Goal: Information Seeking & Learning: Understand process/instructions

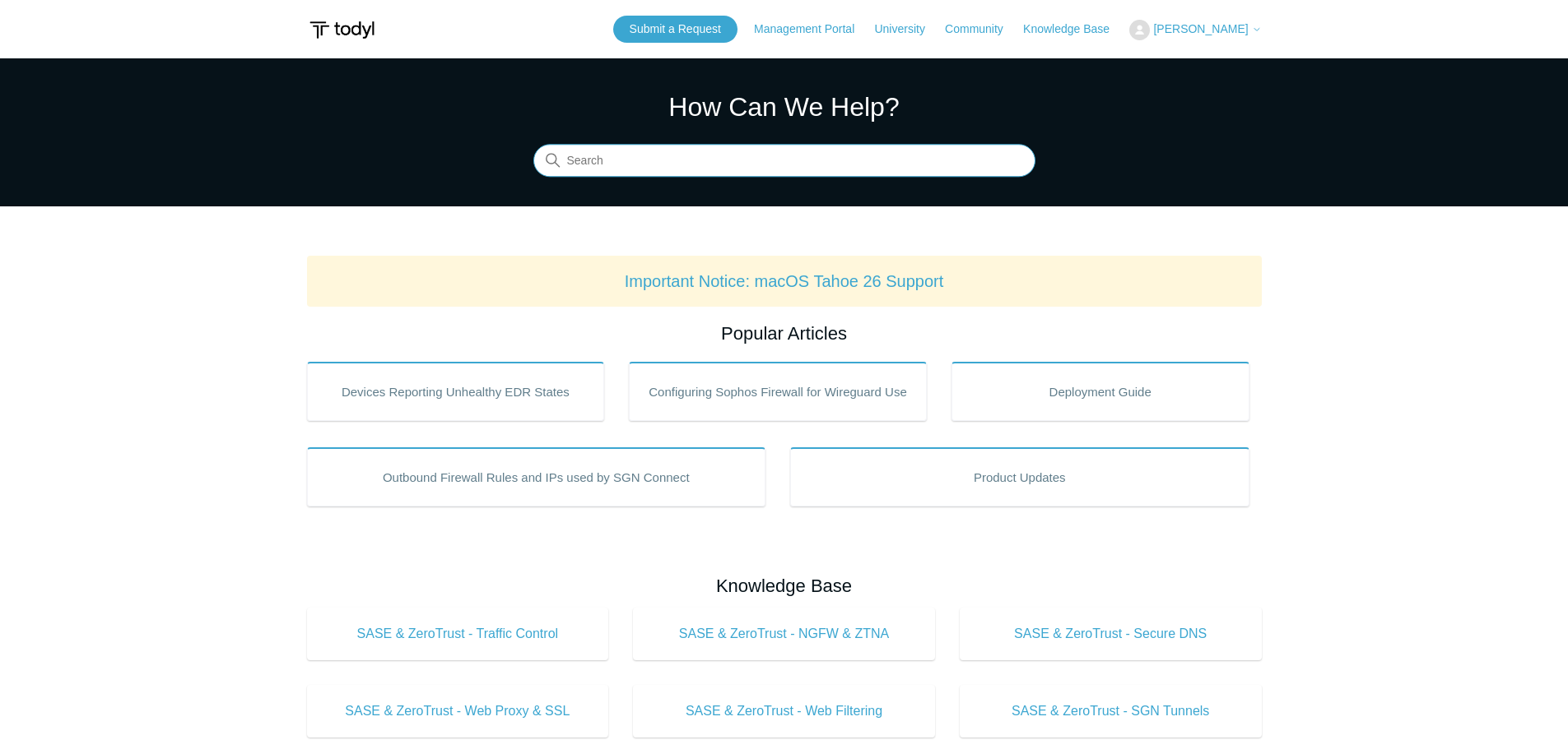
click at [626, 157] on input "Search" at bounding box center [784, 161] width 503 height 33
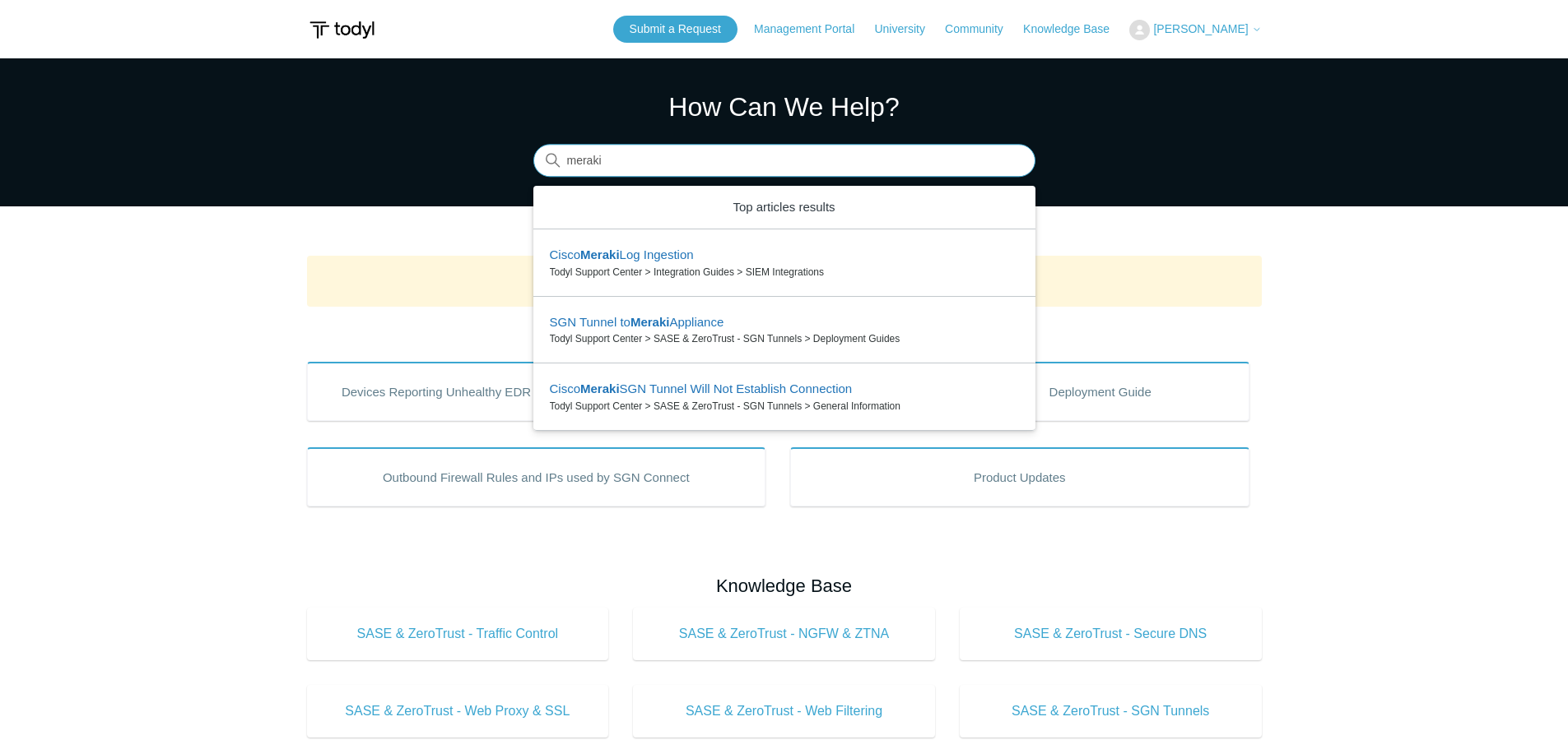
type input "meraki"
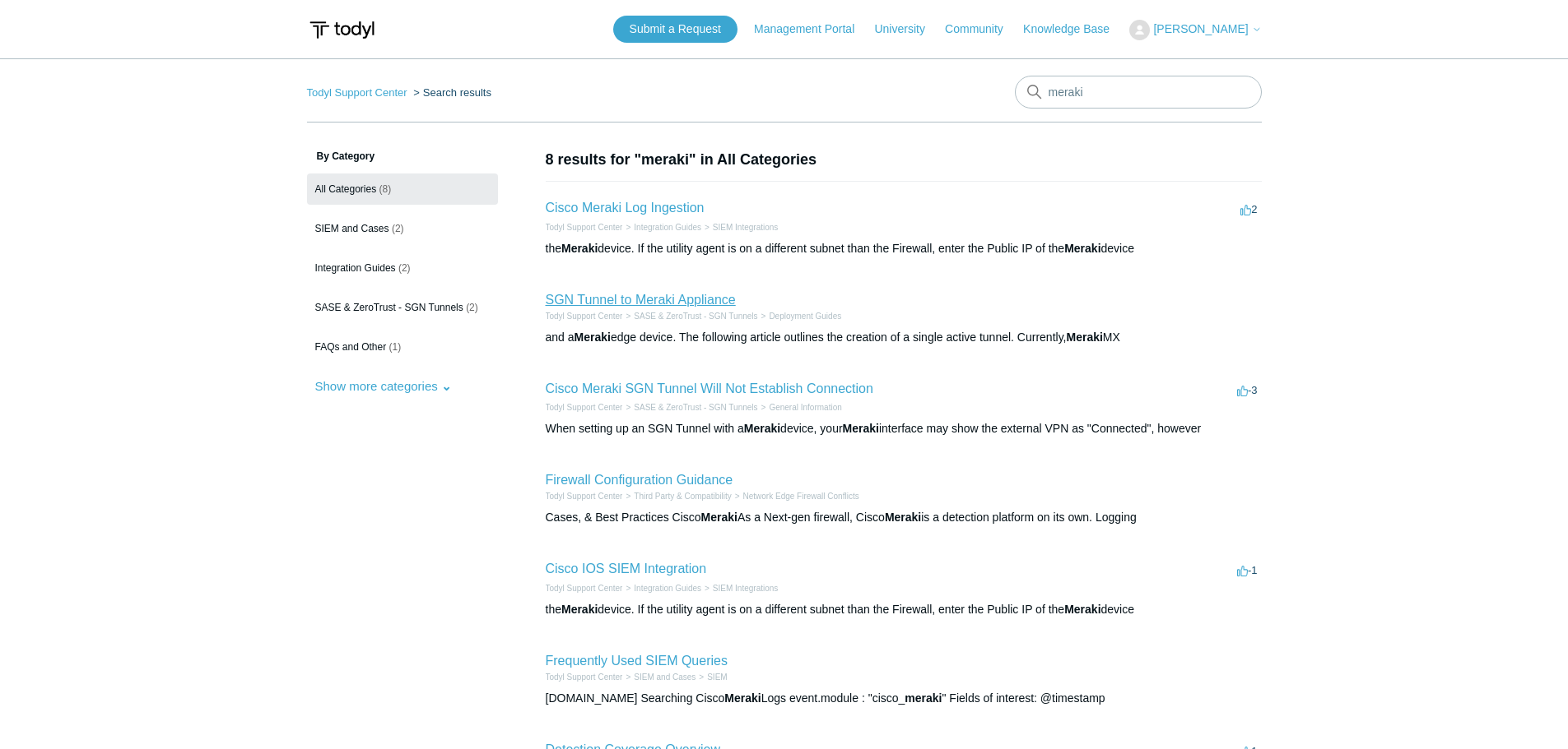
click at [644, 302] on link "SGN Tunnel to Meraki Appliance" at bounding box center [640, 299] width 190 height 14
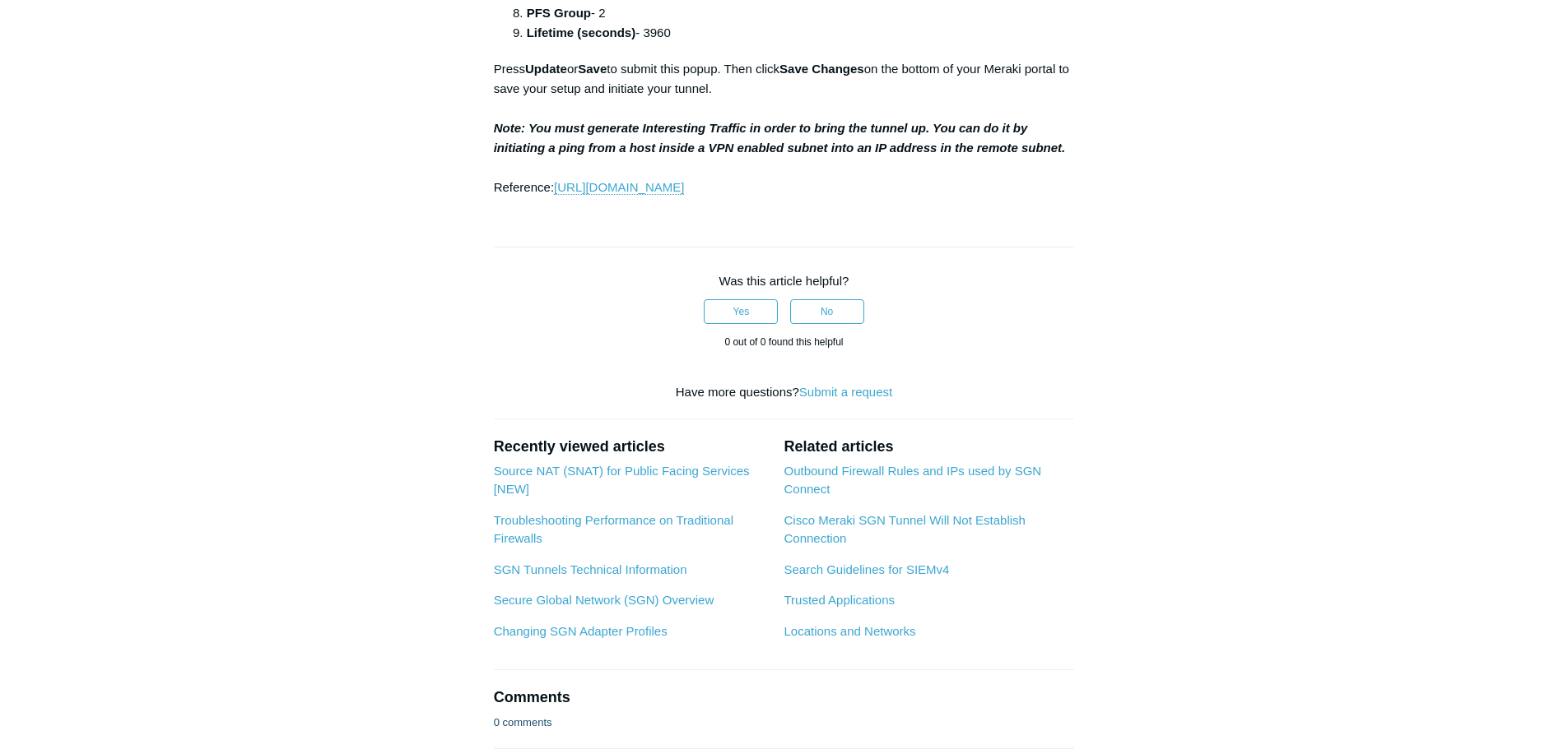
scroll to position [1974, 0]
drag, startPoint x: 1197, startPoint y: 325, endPoint x: 1068, endPoint y: 22, distance: 329.3
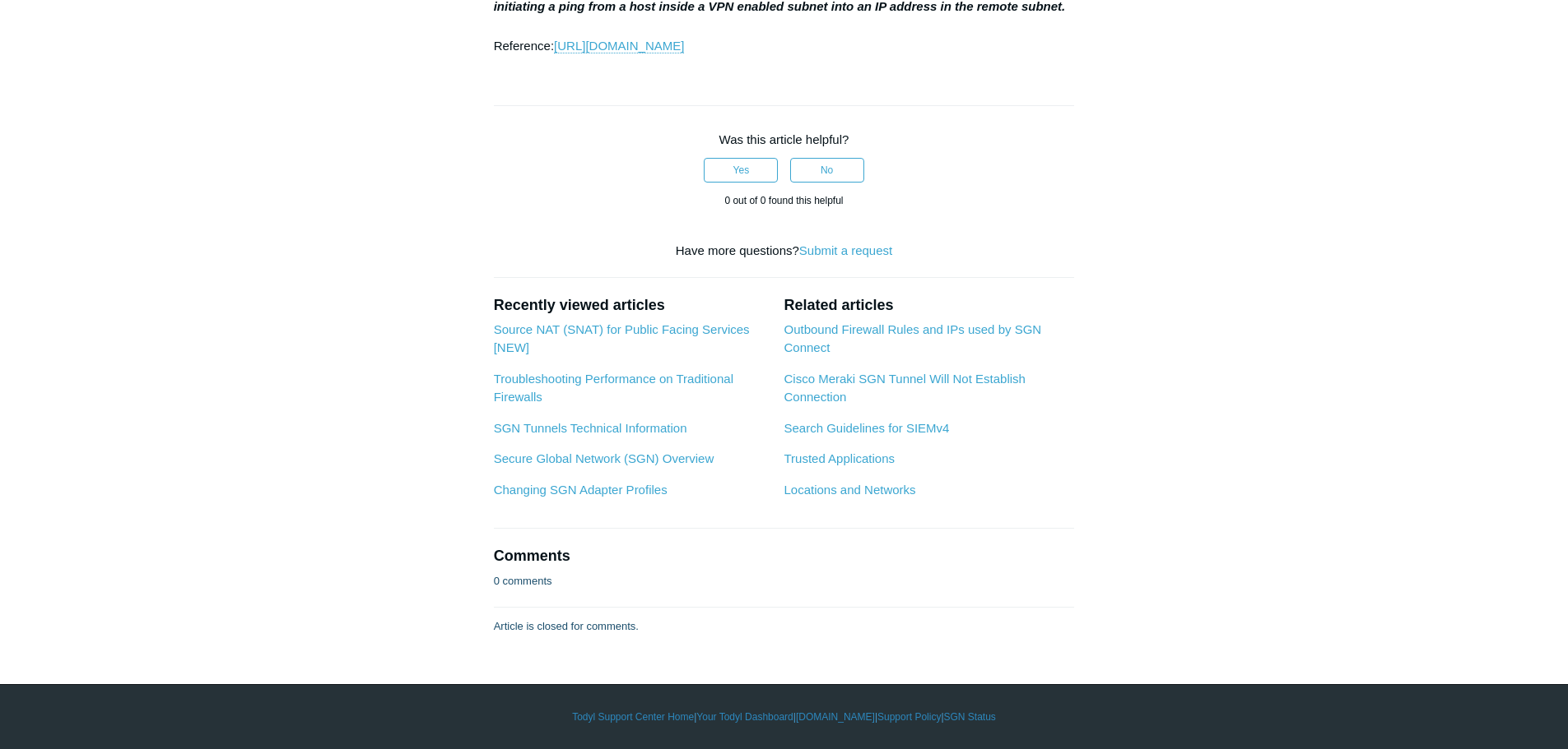
scroll to position [2632, 0]
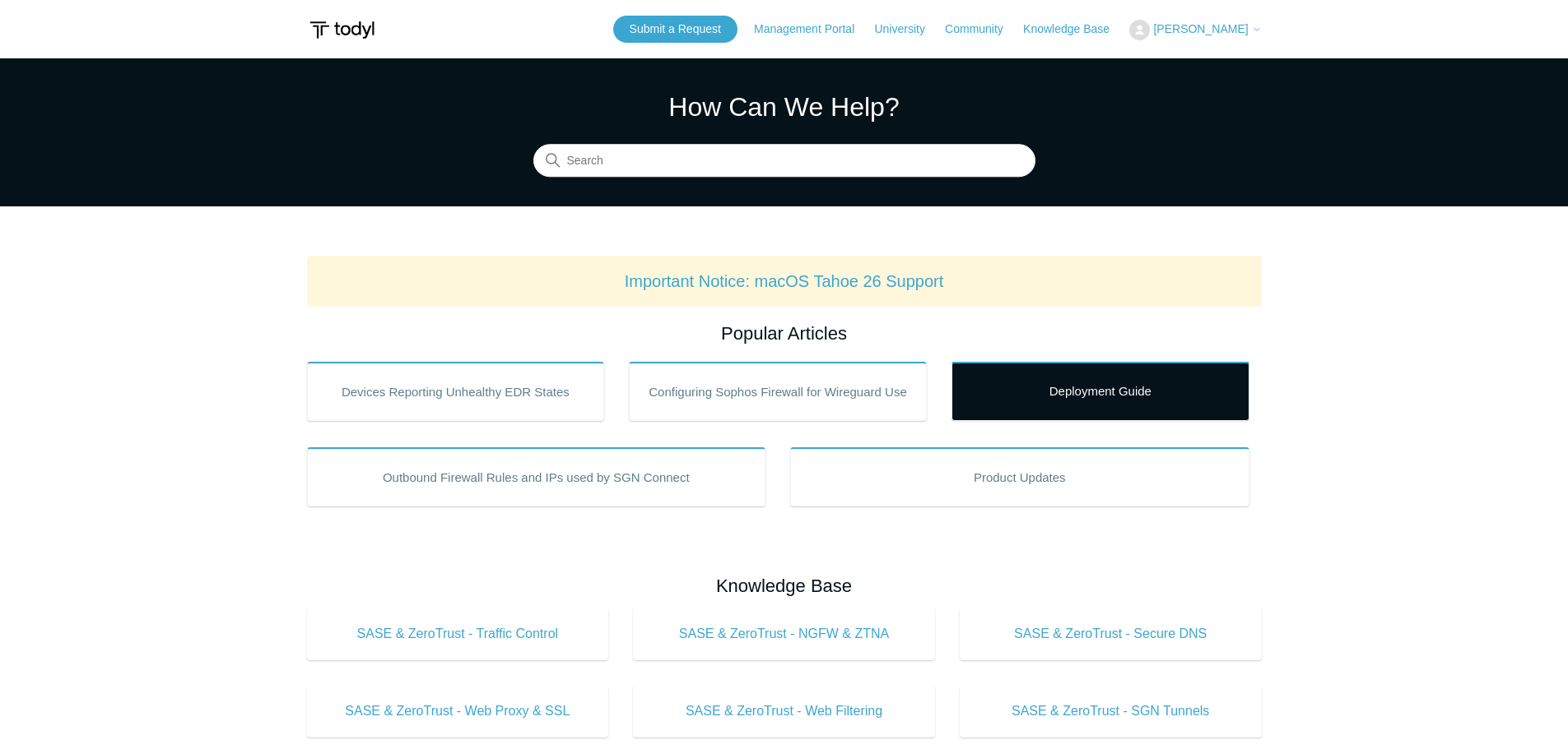
click at [1137, 391] on link "Deployment Guide" at bounding box center [1100, 391] width 298 height 59
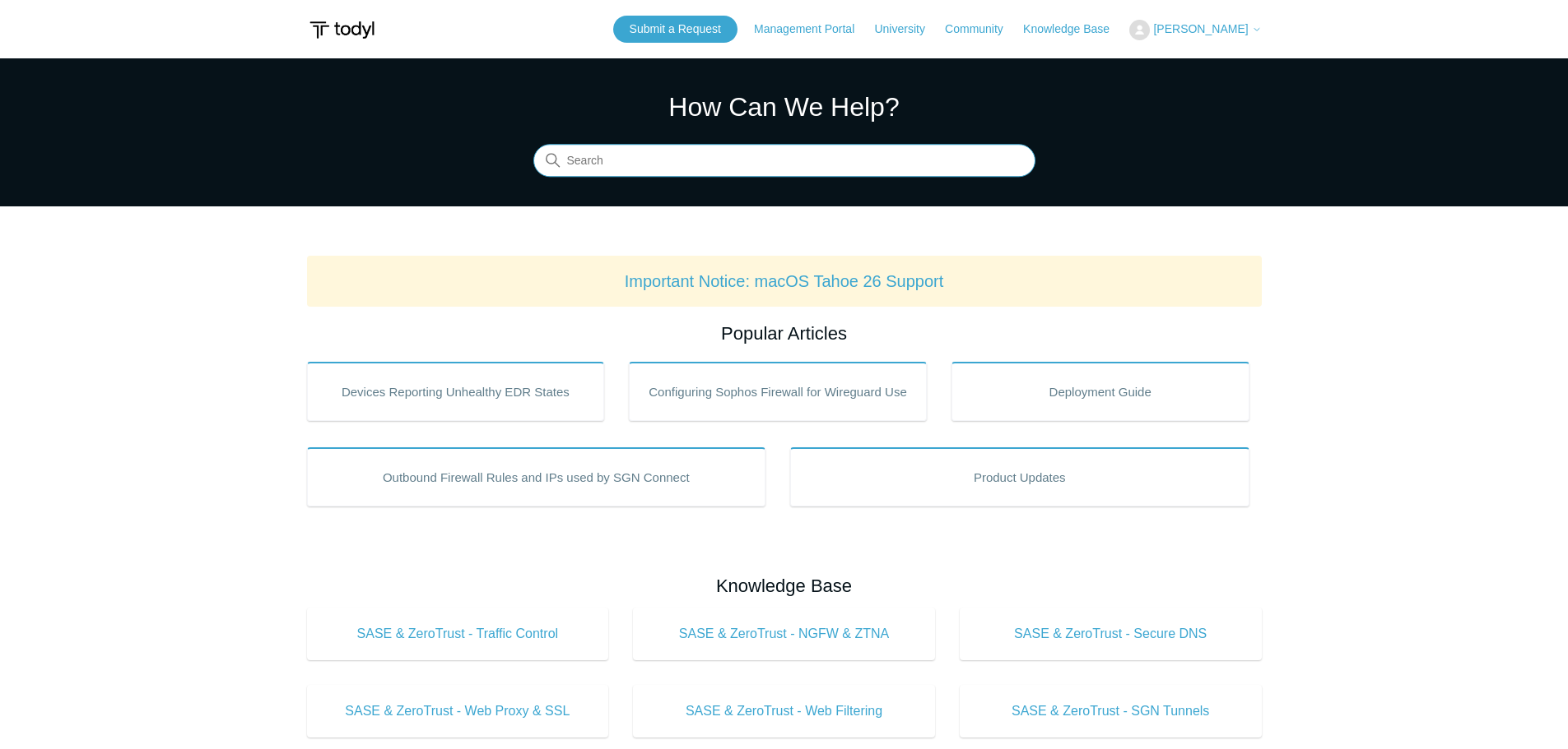
click at [663, 155] on input "Search" at bounding box center [784, 161] width 503 height 33
type input "104"
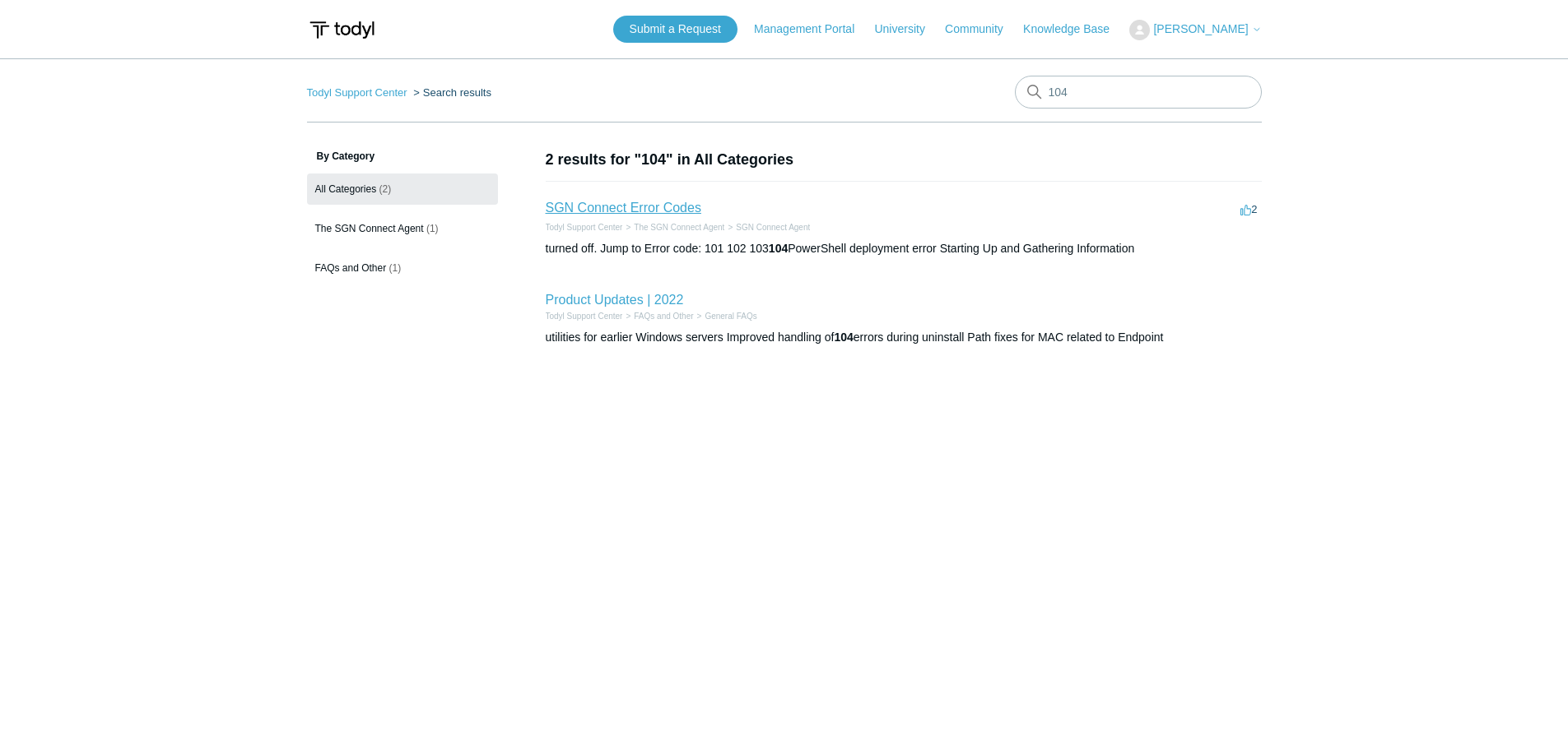
click at [642, 213] on link "SGN Connect Error Codes" at bounding box center [623, 208] width 155 height 14
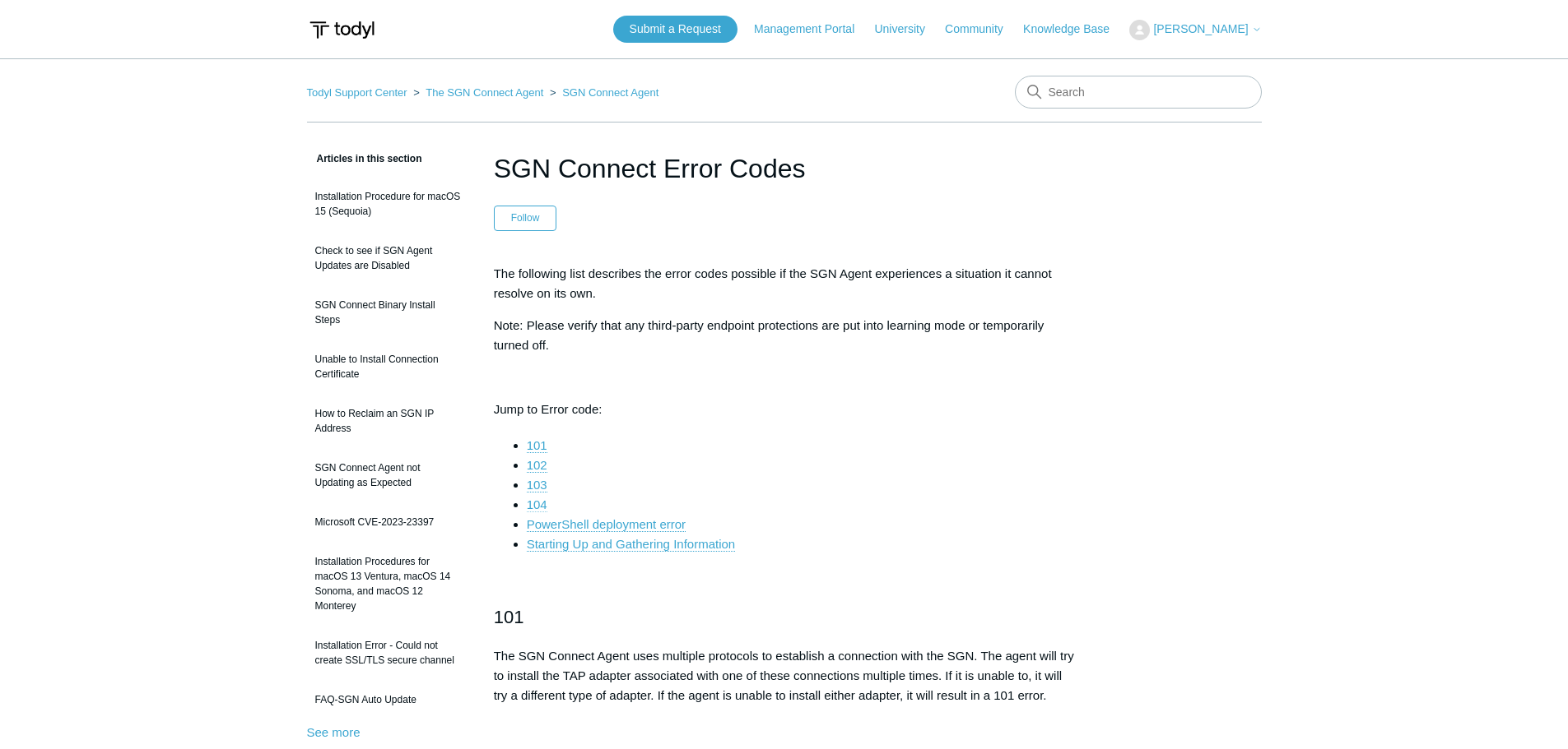
click at [537, 506] on link "104" at bounding box center [537, 504] width 20 height 15
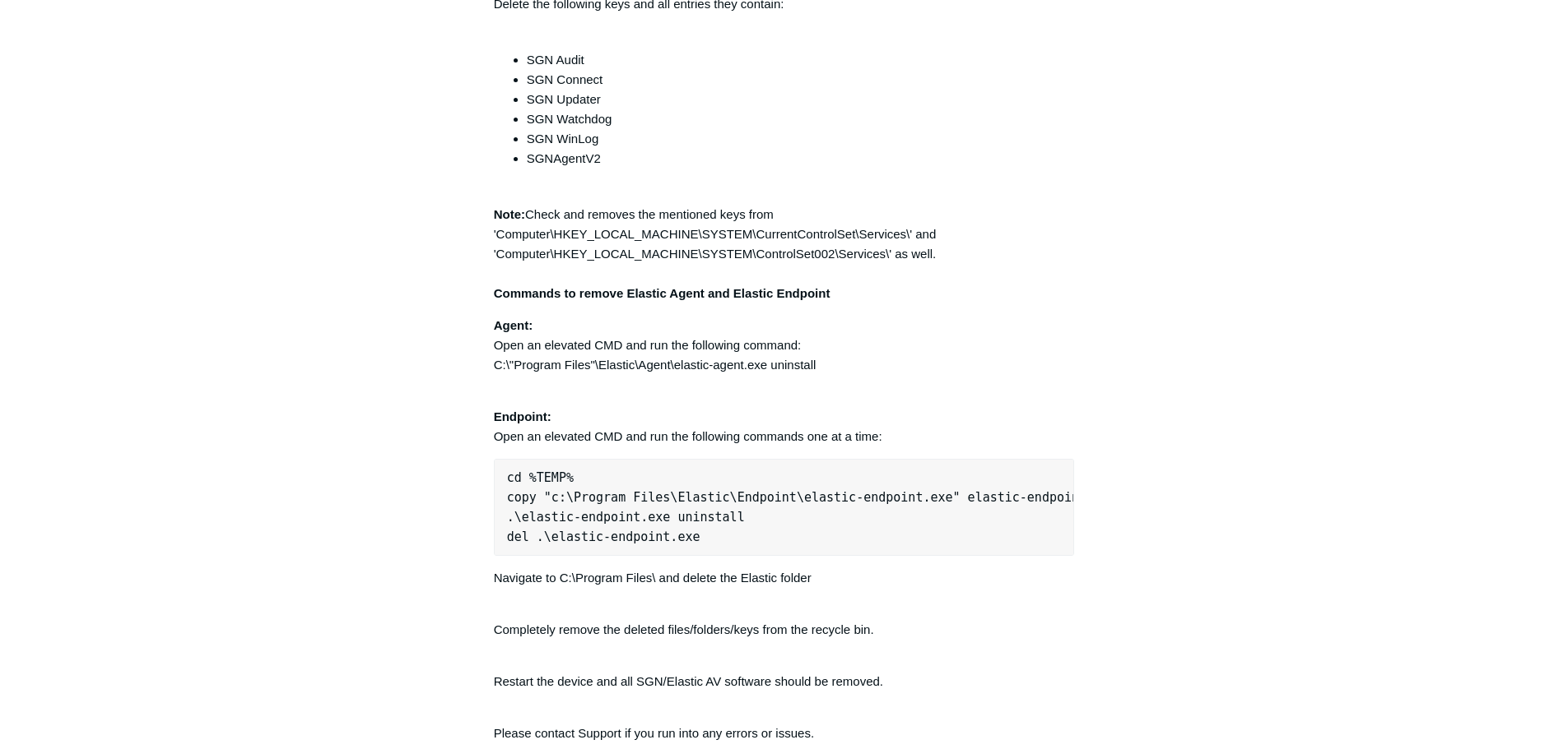
scroll to position [4216, 0]
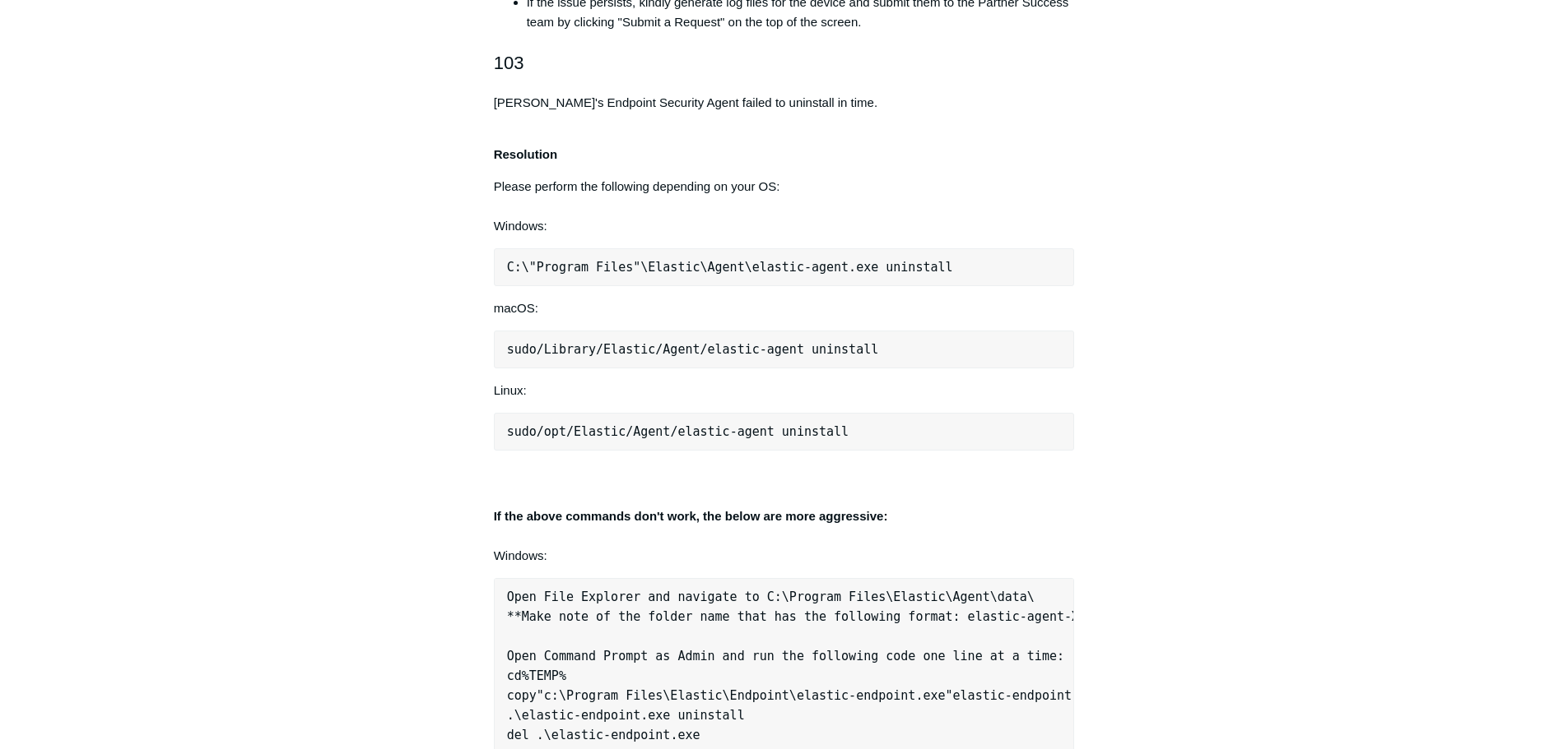
scroll to position [1337, 0]
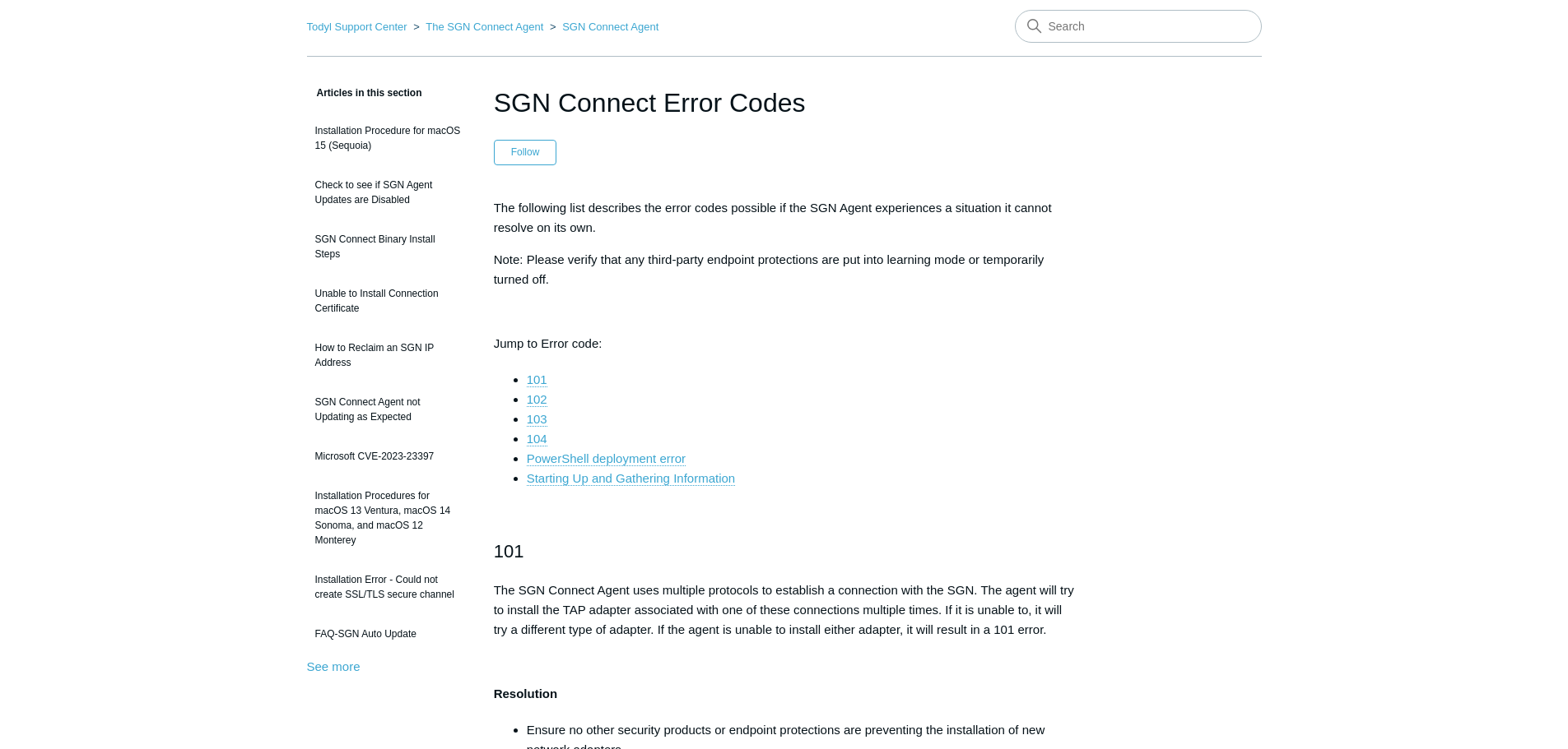
scroll to position [0, 0]
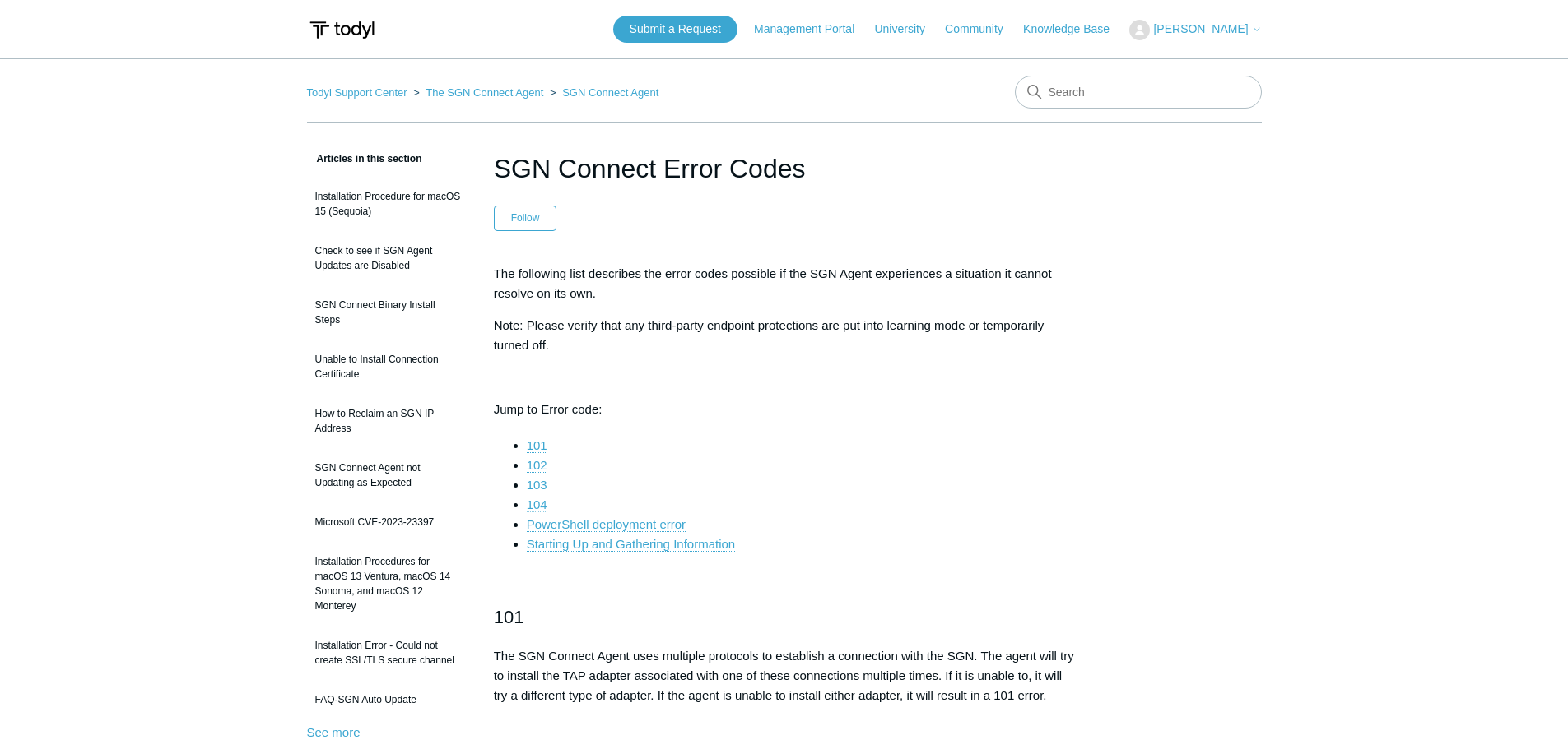
click at [534, 505] on link "104" at bounding box center [537, 504] width 20 height 15
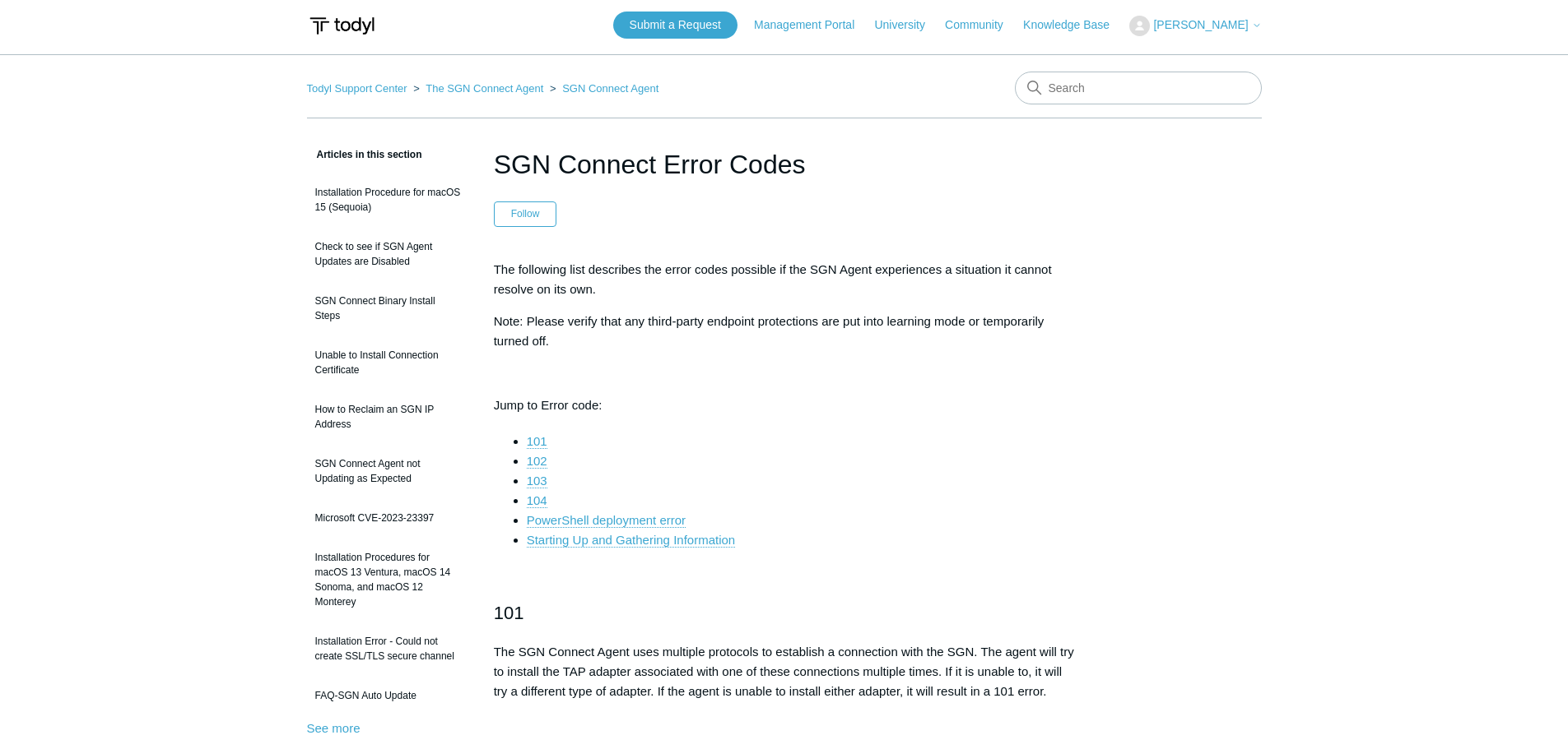
scroll to position [0, 0]
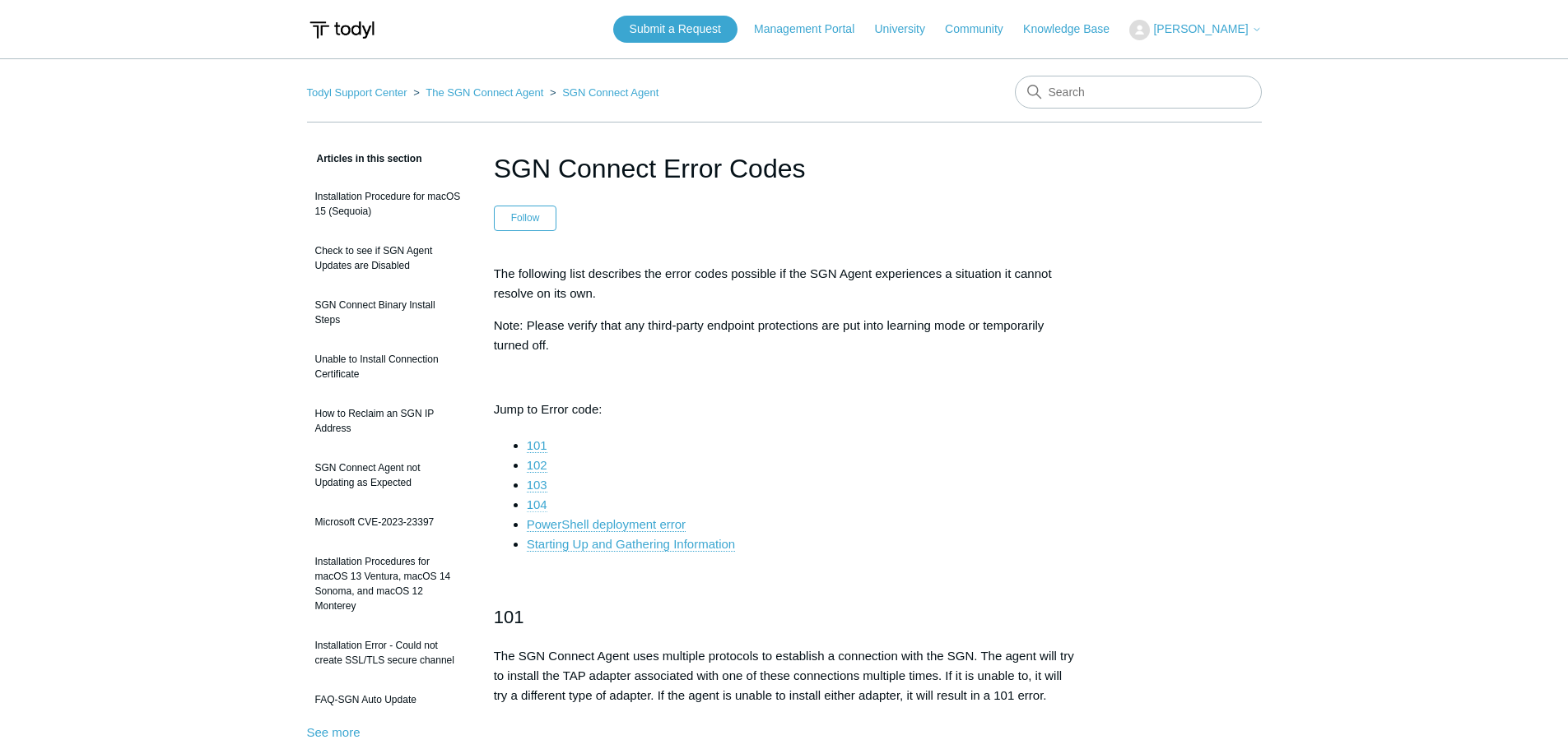
click at [537, 505] on link "104" at bounding box center [537, 504] width 20 height 15
click at [537, 503] on link "104" at bounding box center [537, 504] width 20 height 15
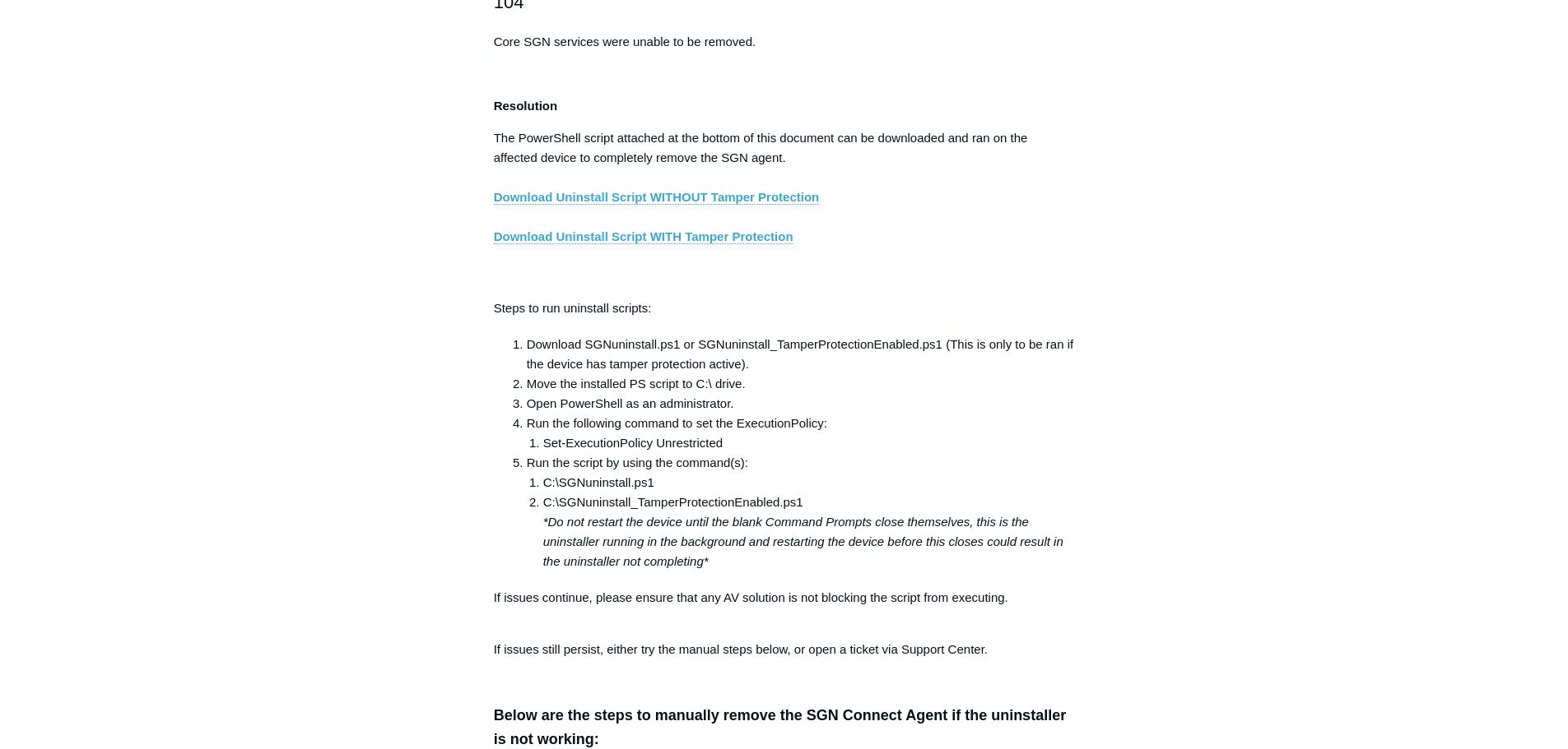
drag, startPoint x: 1055, startPoint y: 255, endPoint x: 1053, endPoint y: 270, distance: 15.1
click at [1056, 255] on p "The PowerShell script attached at the bottom of this document can be downloaded…" at bounding box center [784, 208] width 582 height 158
click at [864, 300] on div "The following list describes the error codes possible if the SGN Agent experien…" at bounding box center [784, 673] width 582 height 6289
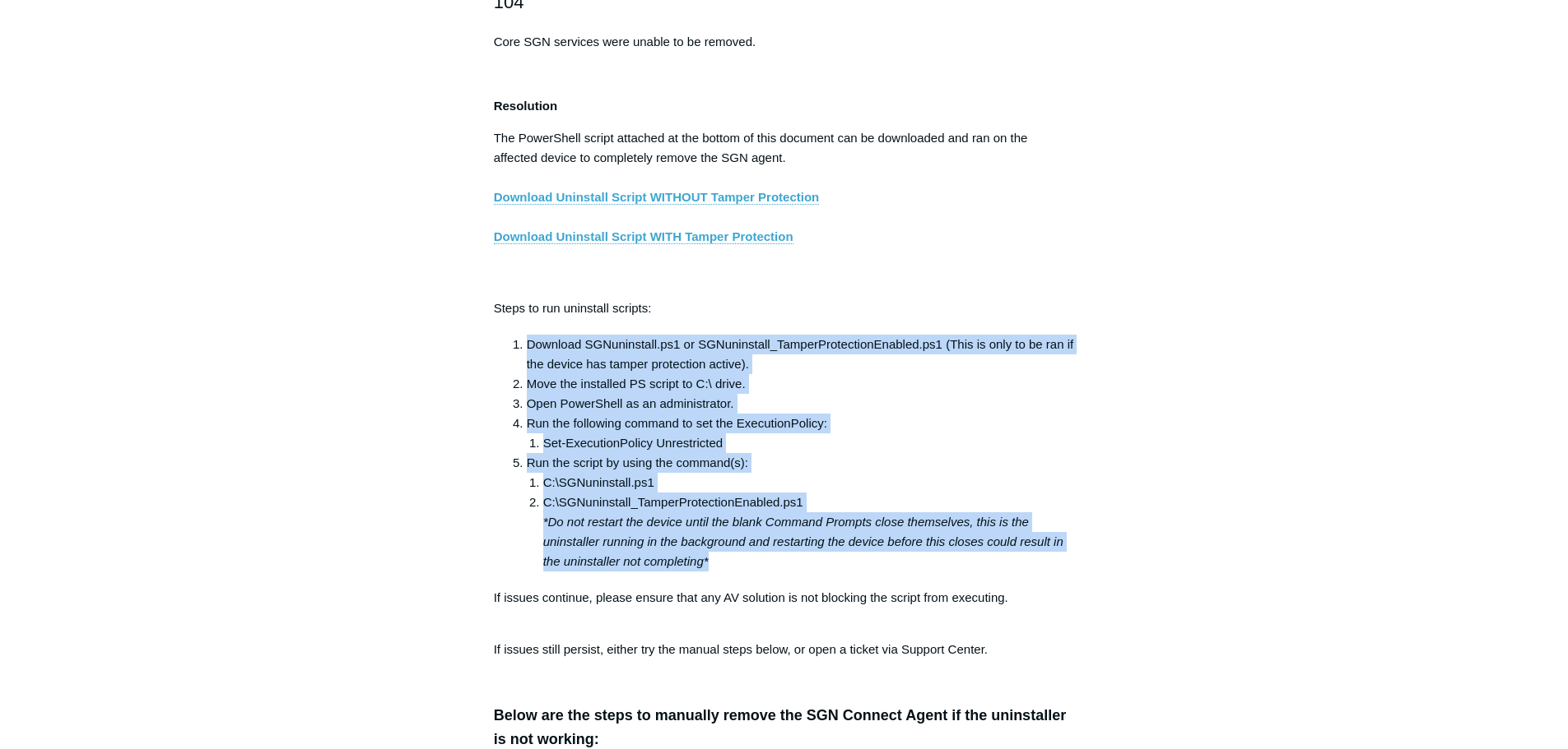
drag, startPoint x: 608, startPoint y: 556, endPoint x: 492, endPoint y: 362, distance: 226.0
copy ol "Download SGNuninstall.ps1 or SGNuninstall_TamperProtectionEnabled.ps1 (This is …"
click at [883, 453] on li "Set-ExecutionPolicy Unrestricted" at bounding box center [809, 444] width 532 height 20
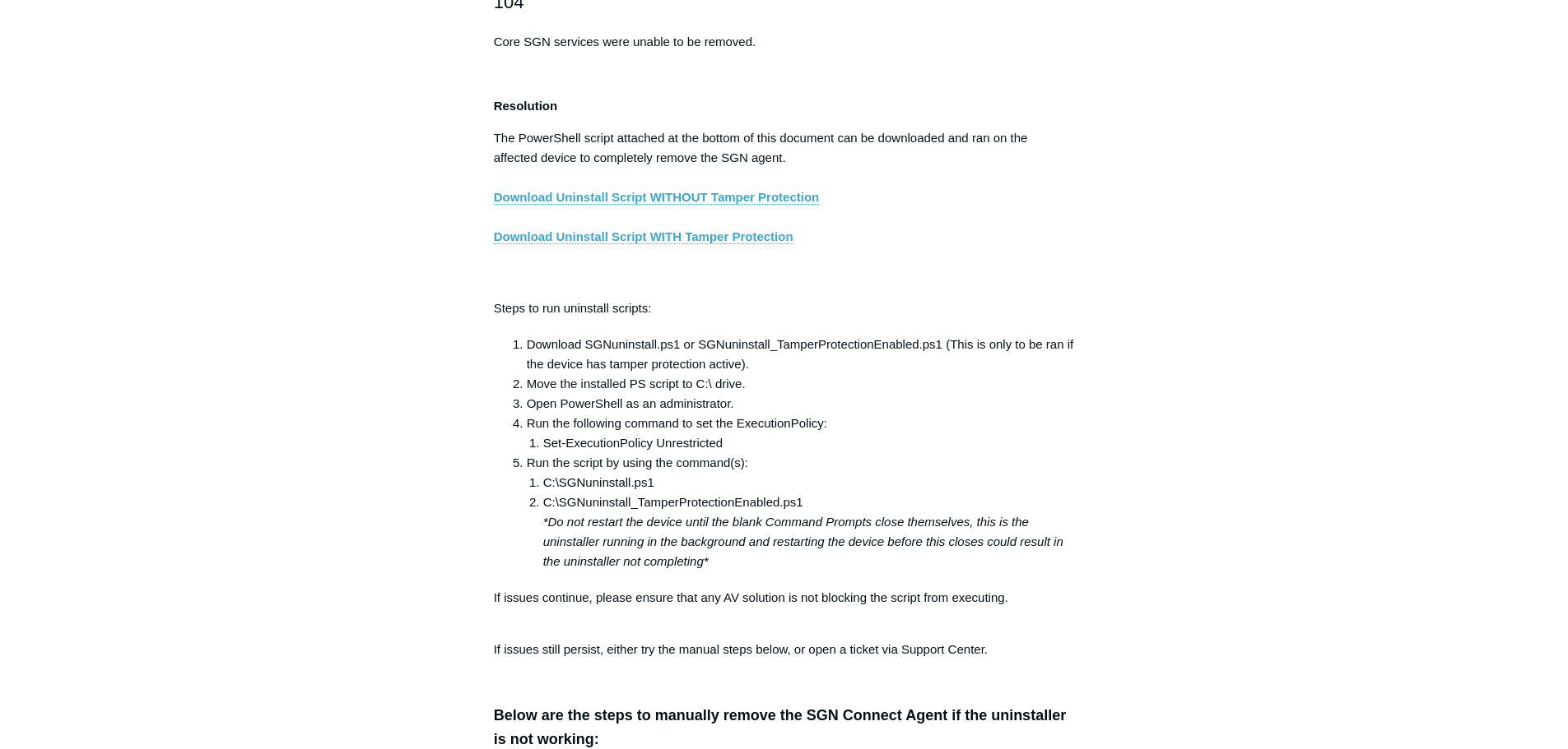
drag, startPoint x: 1148, startPoint y: 217, endPoint x: 1128, endPoint y: 168, distance: 52.9
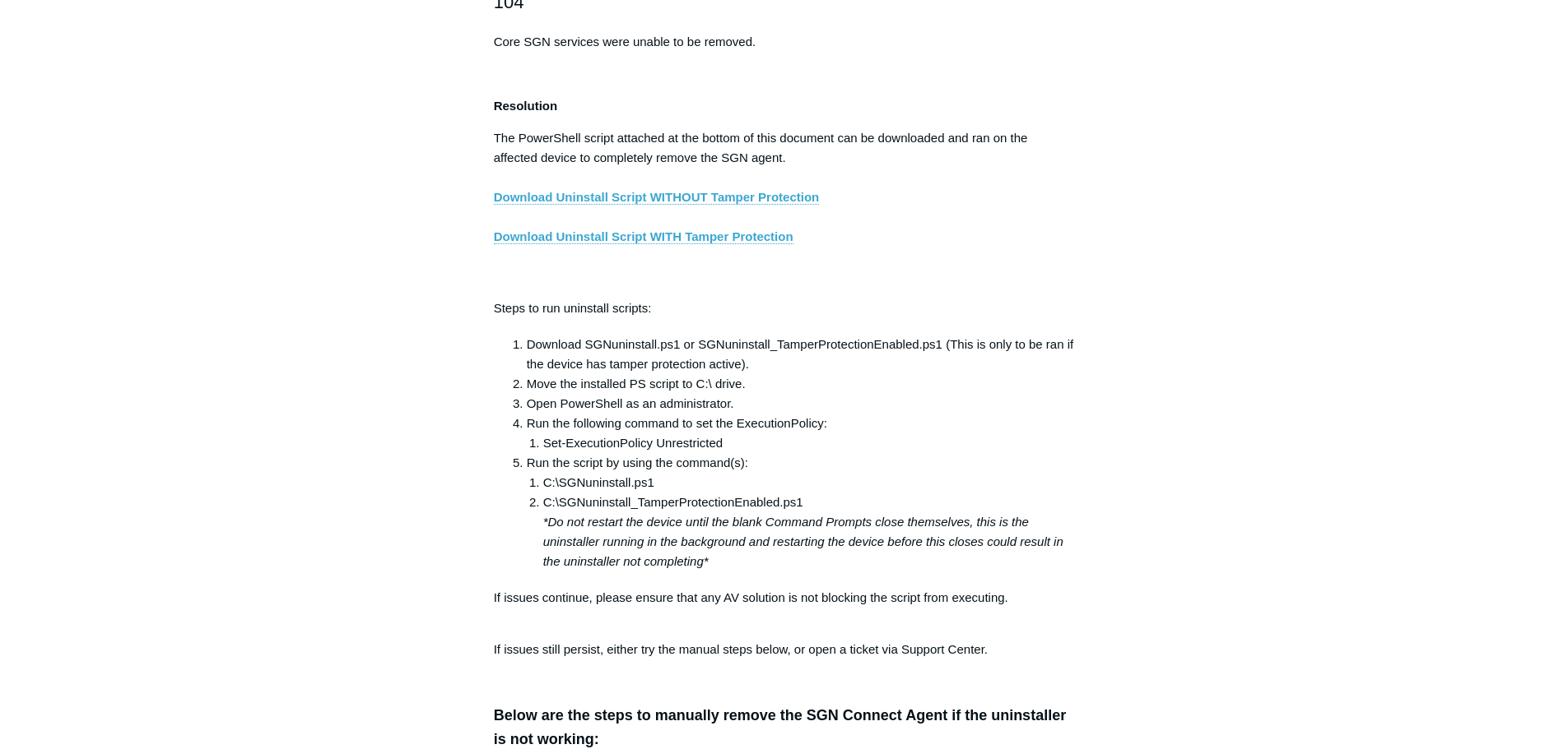
click at [866, 271] on p "The PowerShell script attached at the bottom of this document can be downloaded…" at bounding box center [784, 208] width 582 height 158
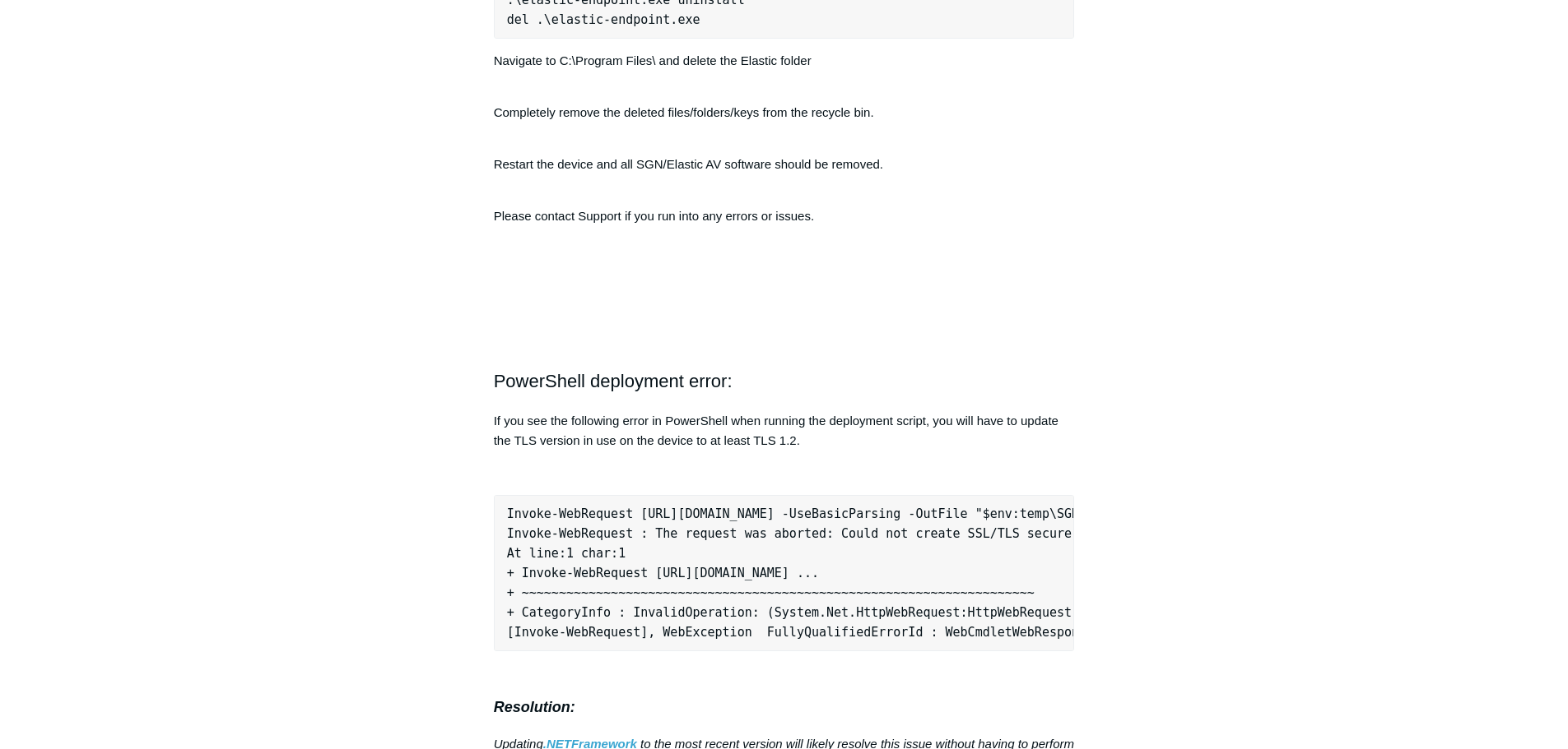
scroll to position [4628, 0]
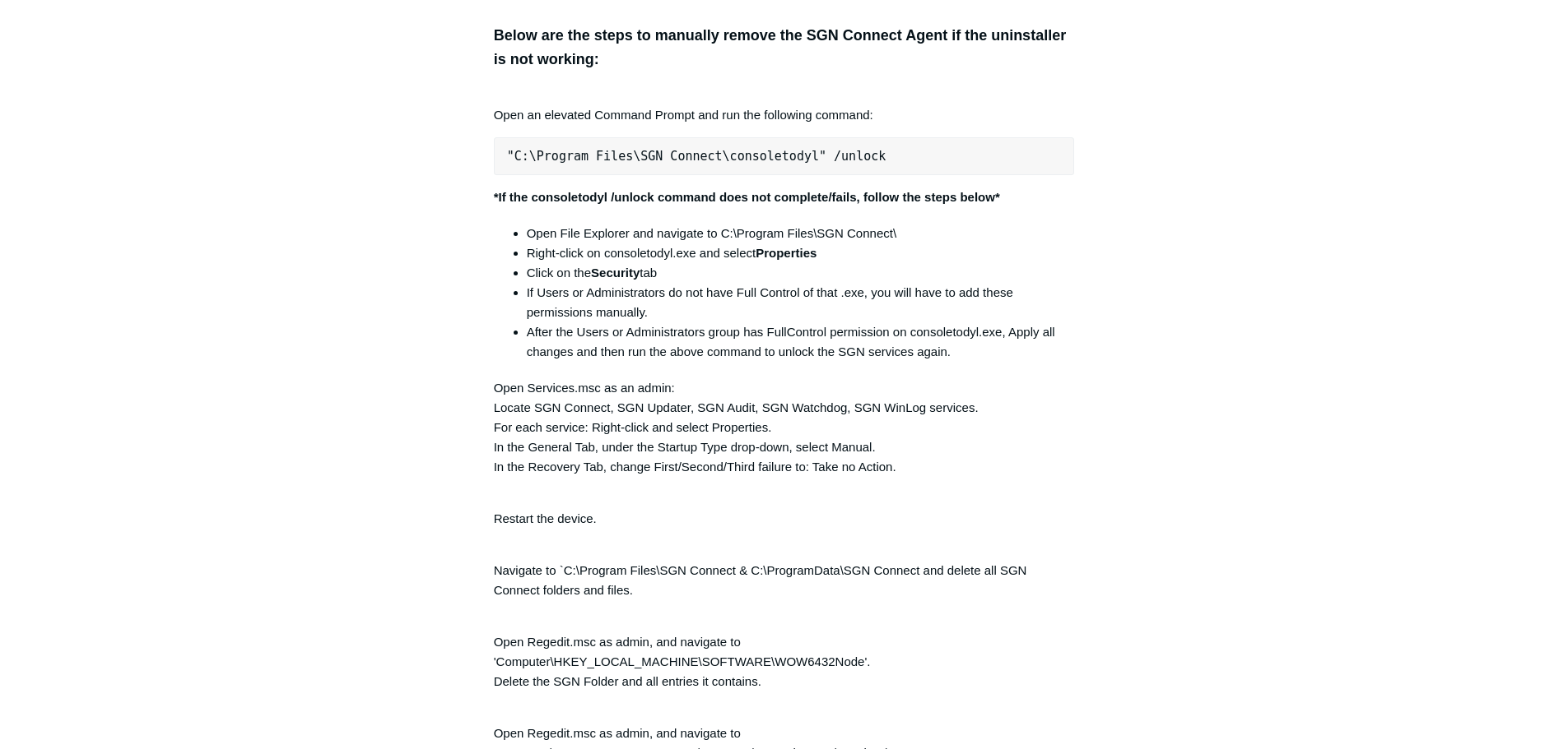
scroll to position [3394, 0]
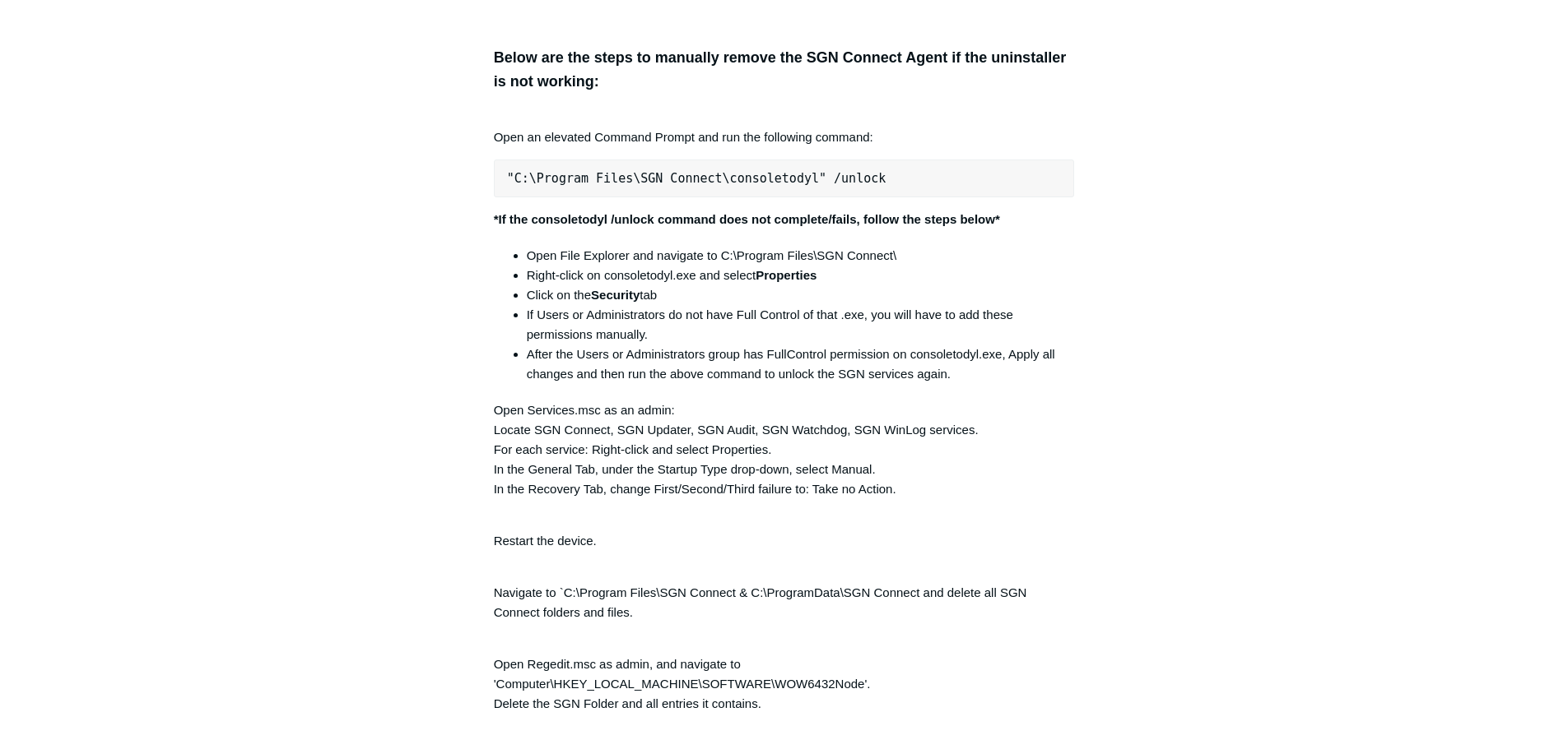
click at [1178, 408] on div "Articles in this section Installation Procedure for macOS 15 (Sequoia) Check to…" at bounding box center [784, 291] width 954 height 7071
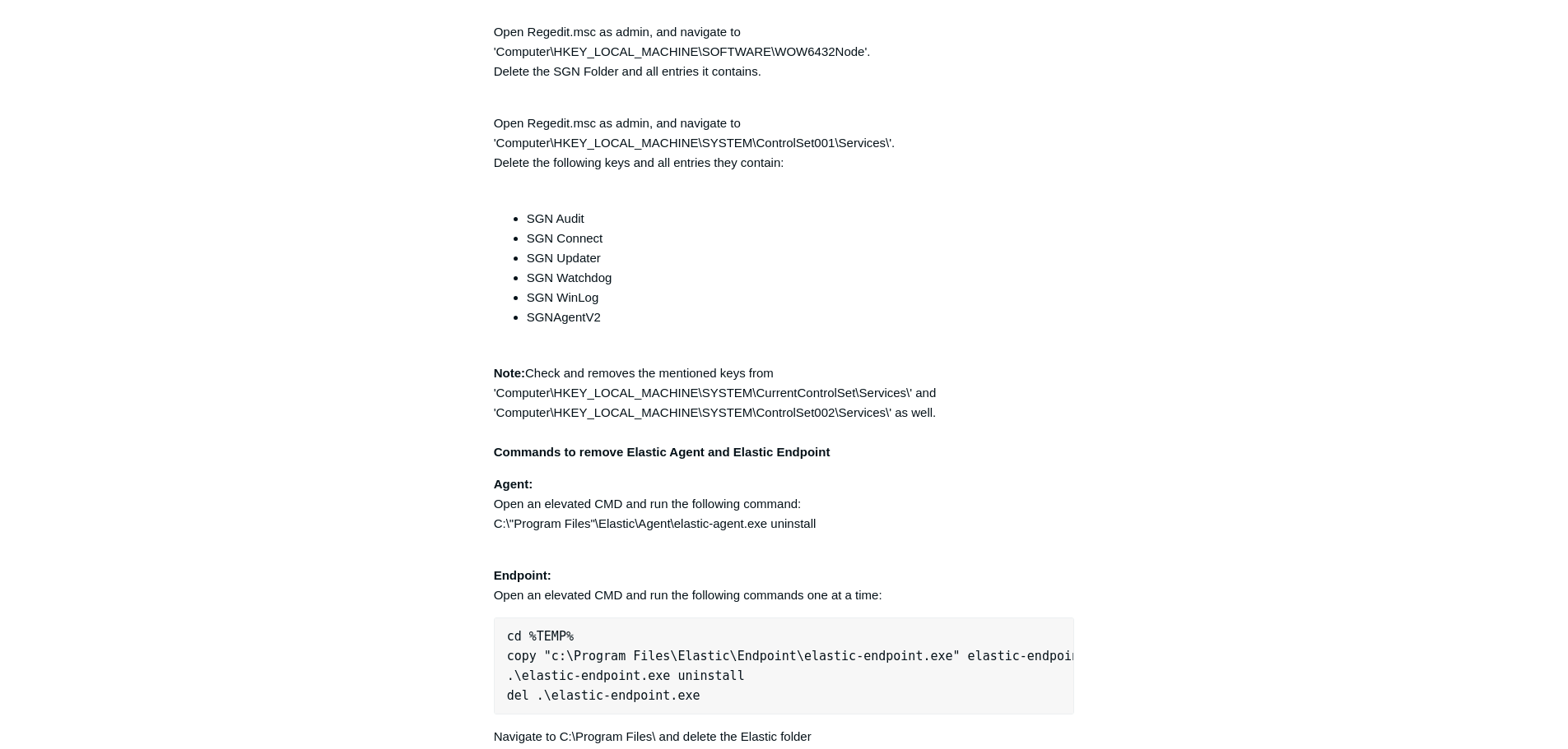
scroll to position [4051, 0]
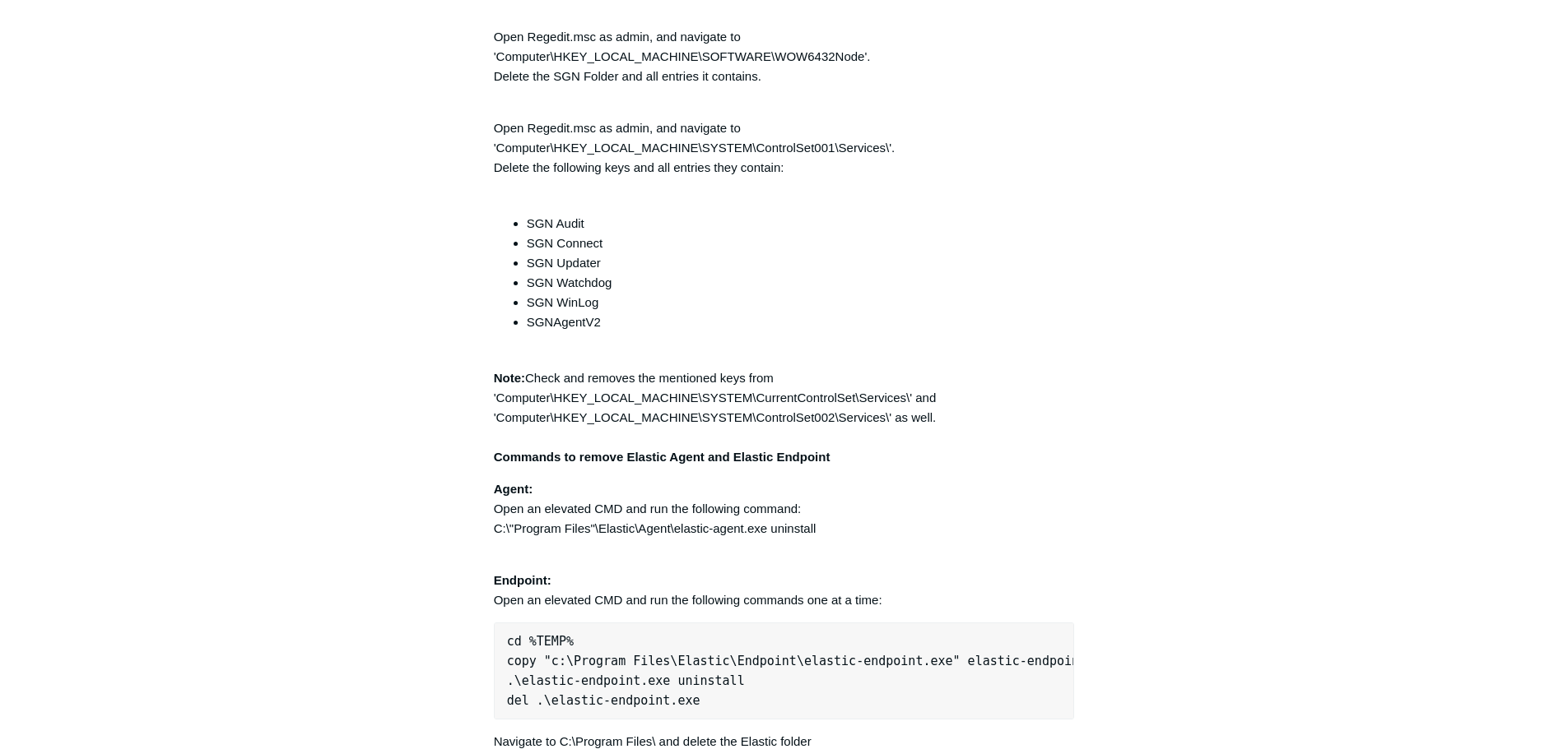
scroll to position [4134, 0]
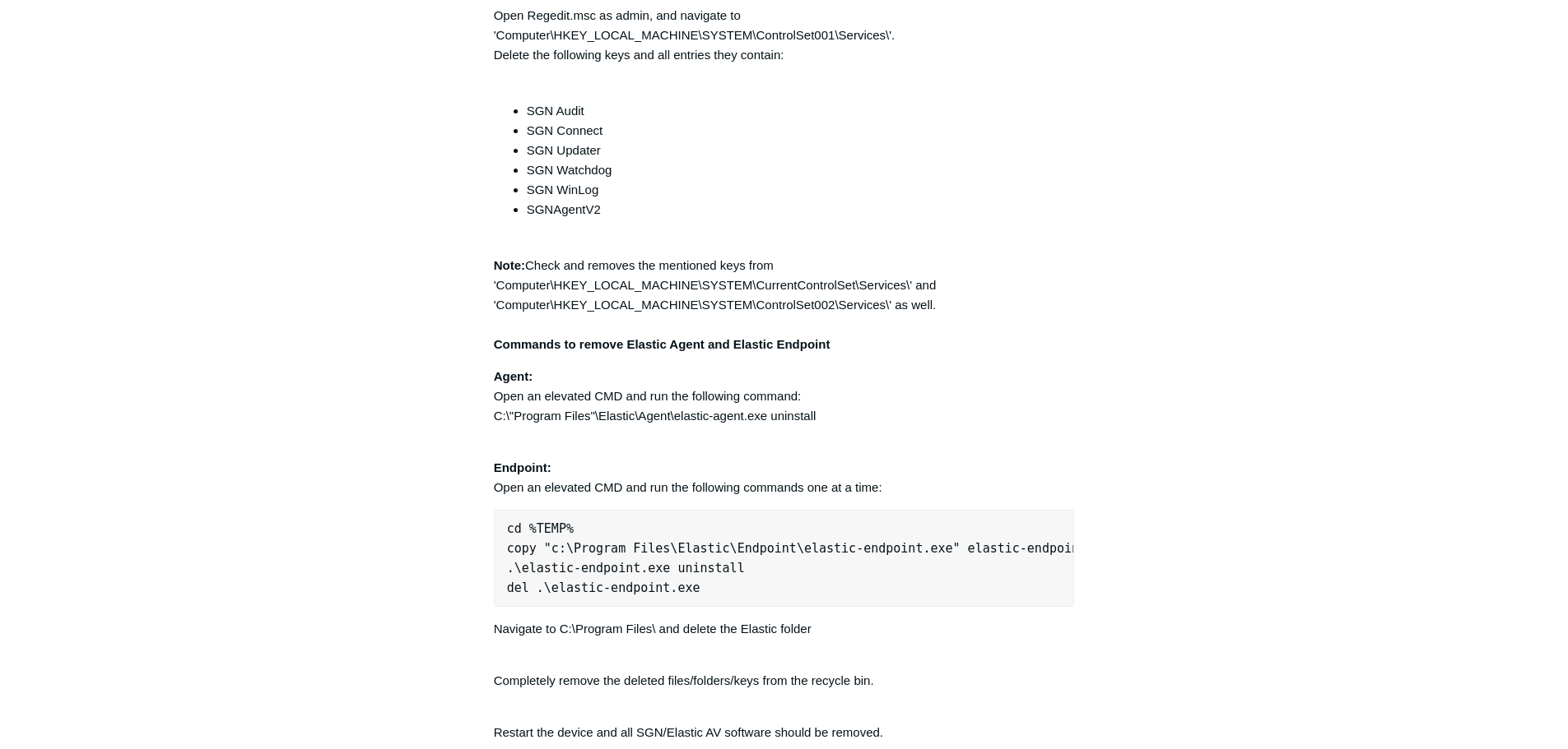
click at [1065, 200] on li "SGN WinLog" at bounding box center [801, 190] width 548 height 20
